Goal: Find specific page/section: Find specific page/section

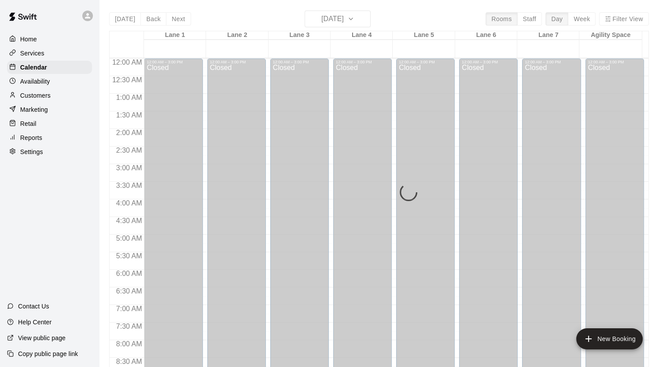
scroll to position [218, 0]
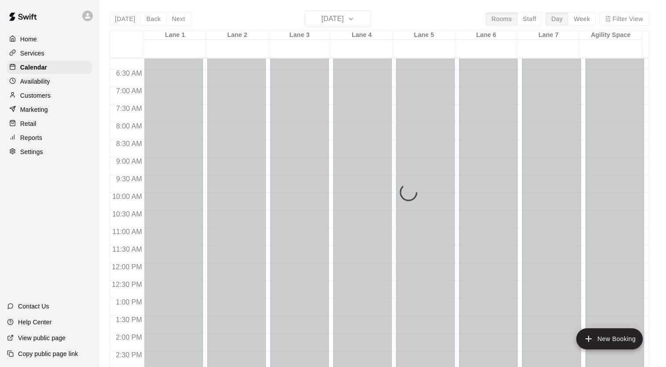
click at [48, 113] on div "Marketing" at bounding box center [49, 109] width 85 height 13
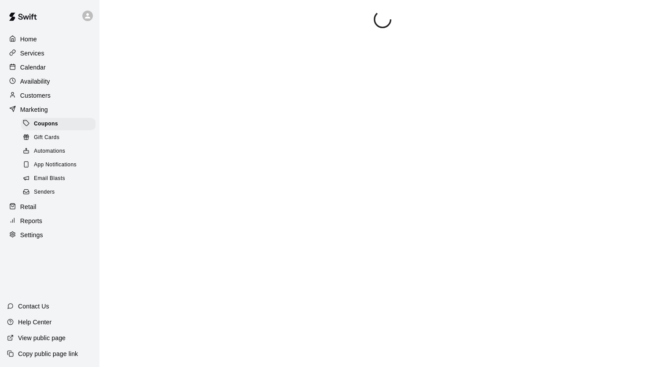
click at [53, 72] on div "Calendar" at bounding box center [49, 67] width 85 height 13
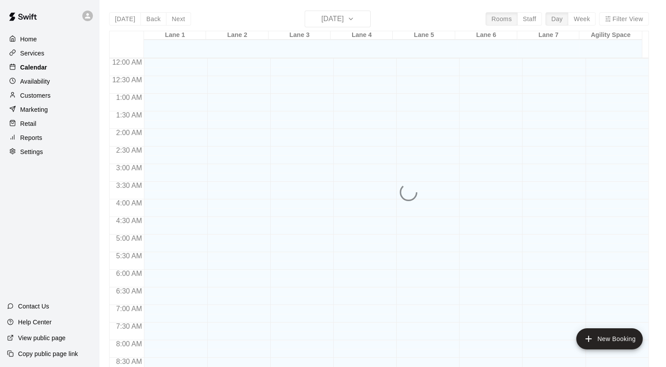
scroll to position [499, 0]
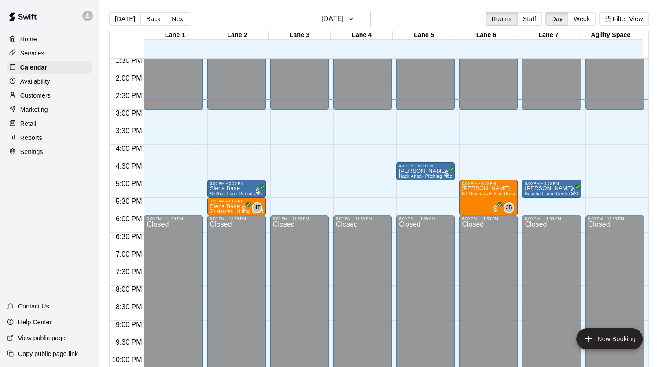
scroll to position [479, 0]
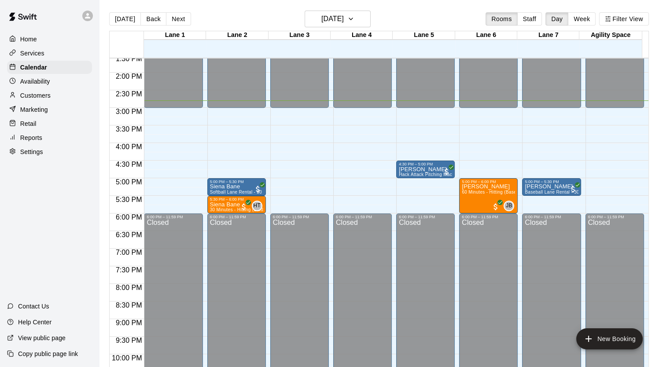
click at [523, 143] on div "12:00 AM – 9:00 AM Closed 12:00 PM – 3:00 PM Closed 5:00 PM – 5:30 PM [PERSON_N…" at bounding box center [551, 2] width 59 height 845
click at [178, 22] on button "Next" at bounding box center [178, 18] width 25 height 13
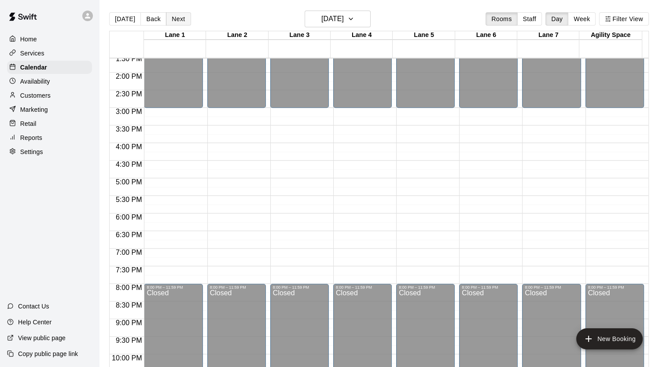
click at [177, 22] on button "Next" at bounding box center [178, 18] width 25 height 13
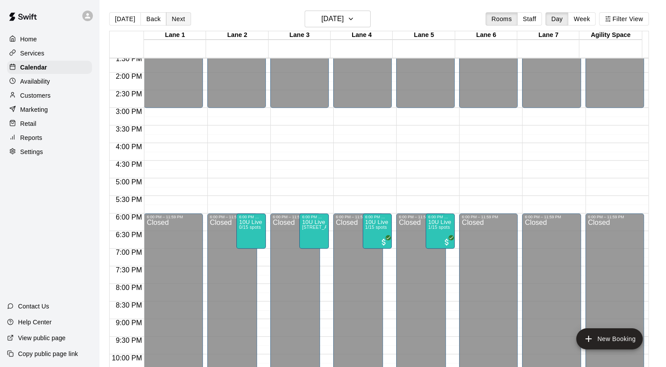
click at [177, 22] on button "Next" at bounding box center [178, 18] width 25 height 13
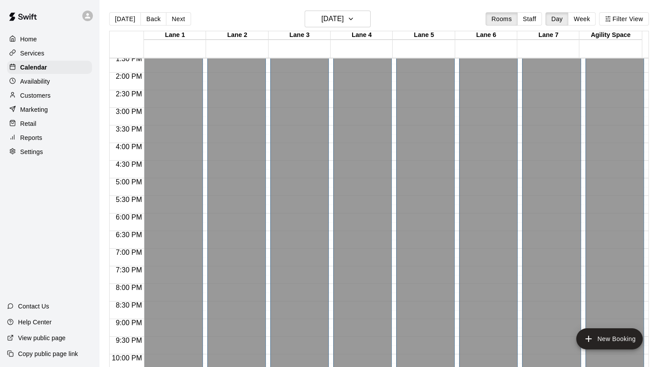
click at [26, 100] on p "Customers" at bounding box center [35, 95] width 30 height 9
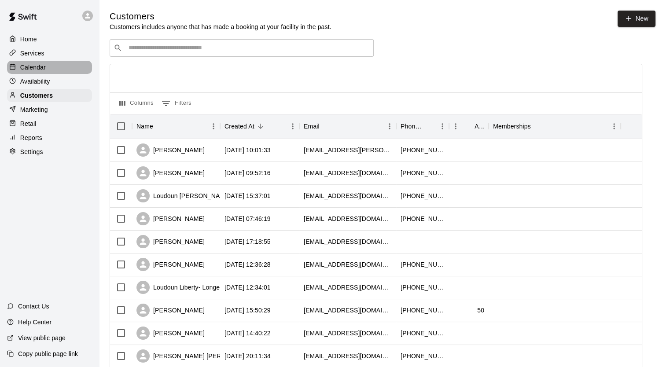
click at [51, 68] on div "Calendar" at bounding box center [49, 67] width 85 height 13
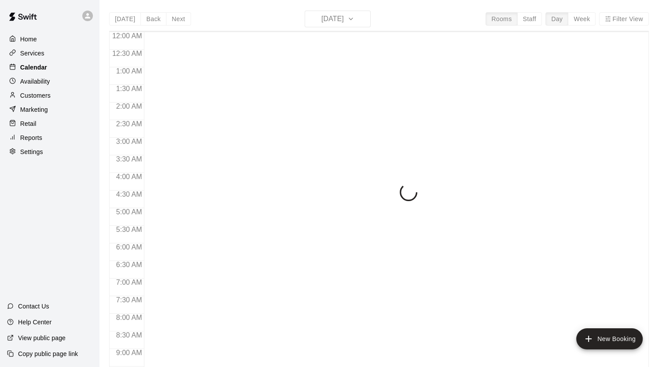
scroll to position [499, 0]
